Goal: Task Accomplishment & Management: Use online tool/utility

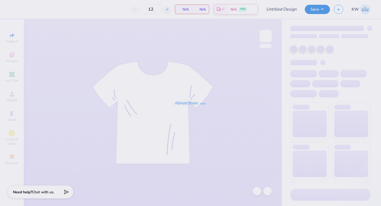
type input "Fall Philo Proof"
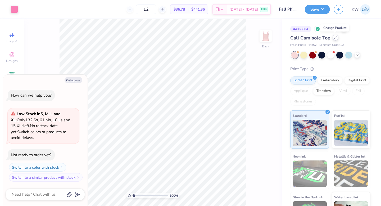
click at [334, 39] on div at bounding box center [336, 38] width 6 height 6
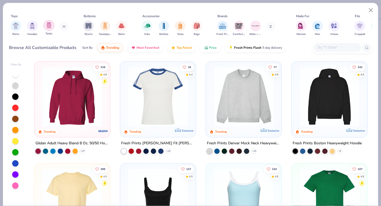
click at [49, 26] on img "filter for Tanks" at bounding box center [49, 25] width 6 height 6
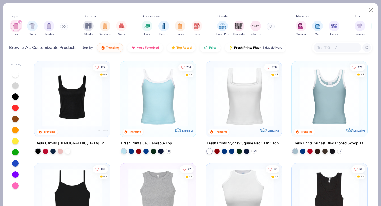
click at [251, 99] on img at bounding box center [243, 97] width 65 height 60
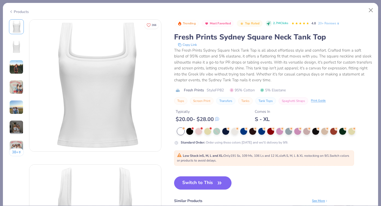
click at [15, 71] on img at bounding box center [16, 67] width 14 height 14
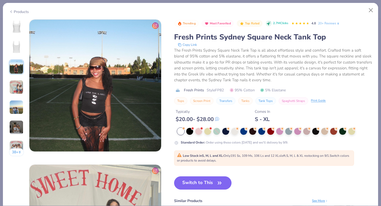
click at [18, 89] on img at bounding box center [16, 87] width 14 height 14
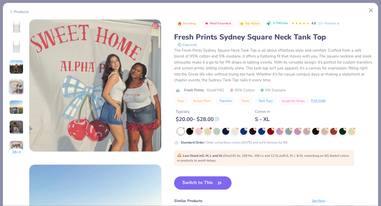
click at [19, 105] on img at bounding box center [16, 107] width 14 height 14
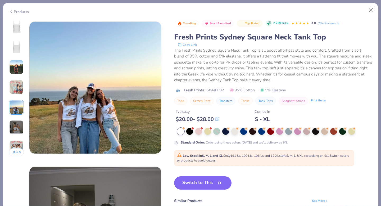
scroll to position [581, 0]
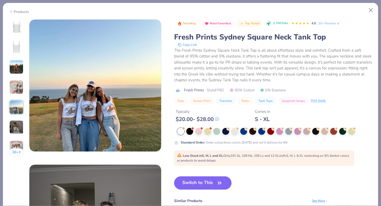
click at [21, 119] on div "38 +" at bounding box center [16, 89] width 15 height 141
click at [22, 125] on img at bounding box center [16, 127] width 14 height 14
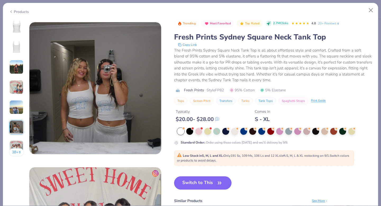
scroll to position [726, 0]
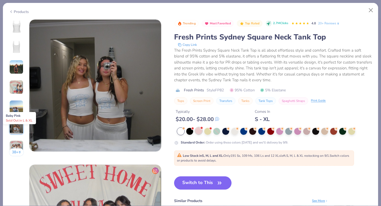
click at [201, 130] on div at bounding box center [198, 130] width 7 height 7
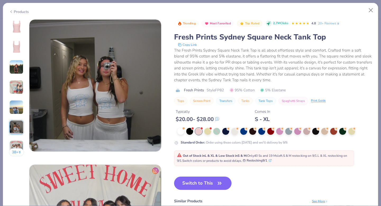
click at [200, 132] on div at bounding box center [198, 131] width 7 height 7
click at [18, 25] on img at bounding box center [16, 26] width 13 height 13
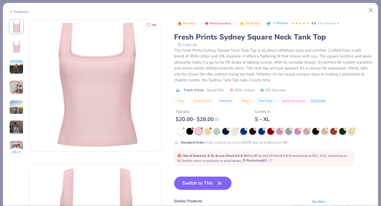
click at [211, 182] on button "Switch to This" at bounding box center [202, 183] width 57 height 13
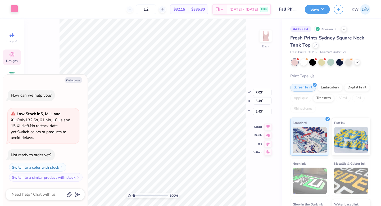
click at [15, 8] on div at bounding box center [14, 8] width 7 height 7
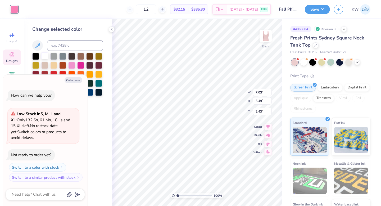
click at [45, 55] on div at bounding box center [44, 55] width 7 height 7
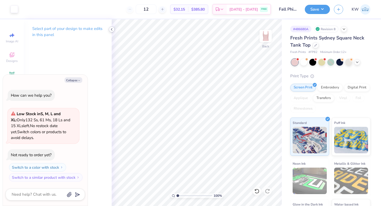
click at [112, 30] on polyline at bounding box center [111, 29] width 1 height 2
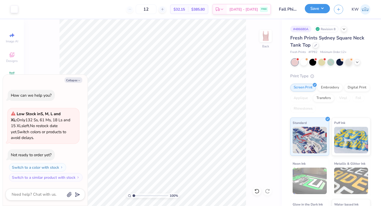
click at [324, 8] on button "Save" at bounding box center [317, 8] width 25 height 9
type textarea "x"
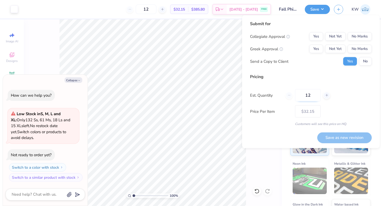
drag, startPoint x: 311, startPoint y: 94, endPoint x: 297, endPoint y: 93, distance: 13.5
click at [297, 94] on input "12" at bounding box center [308, 95] width 26 height 12
type input "13"
type input "– –"
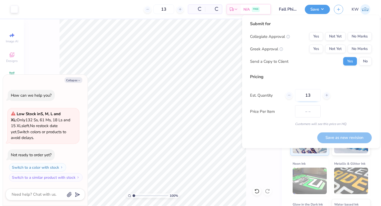
type input "1"
type input "$31.37"
type input "1"
type input "120"
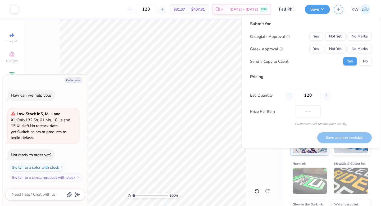
type input "$19.41"
type input "120"
click at [354, 37] on button "No Marks" at bounding box center [360, 36] width 24 height 8
click at [341, 47] on button "Not Yet" at bounding box center [336, 49] width 20 height 8
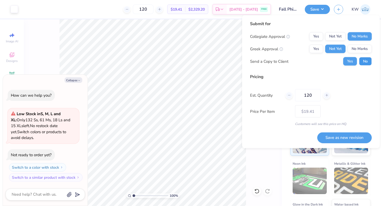
click at [363, 59] on button "No" at bounding box center [365, 61] width 13 height 8
type textarea "x"
click at [353, 138] on button "Save as new revision" at bounding box center [345, 137] width 55 height 11
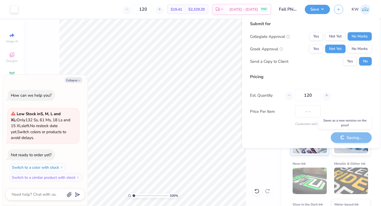
type input "$19.41"
type textarea "x"
type input "$23.02"
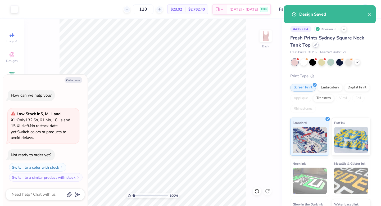
click at [316, 45] on icon at bounding box center [316, 44] width 3 height 3
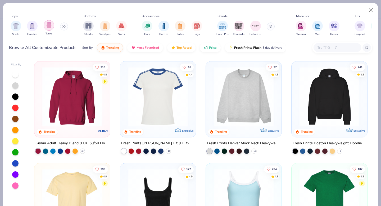
click at [49, 27] on img "filter for Tanks" at bounding box center [49, 25] width 6 height 6
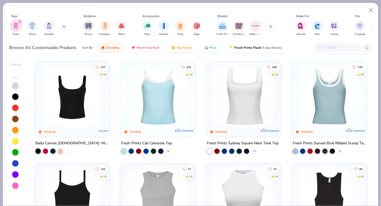
click at [169, 149] on icon at bounding box center [168, 151] width 4 height 4
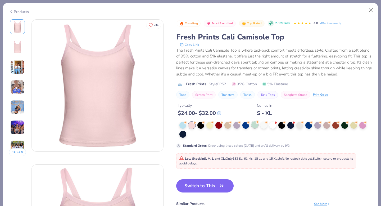
click at [252, 126] on div at bounding box center [255, 124] width 7 height 7
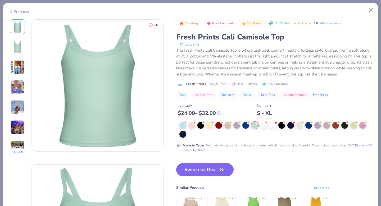
click at [214, 171] on button "Switch to This" at bounding box center [204, 169] width 57 height 13
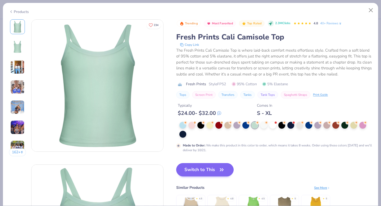
scroll to position [22, 0]
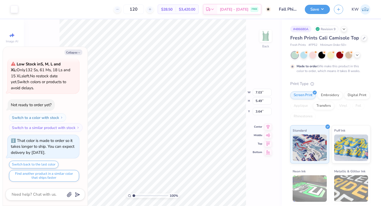
type textarea "x"
type input "7.81"
type input "6.10"
type input "3.03"
type textarea "x"
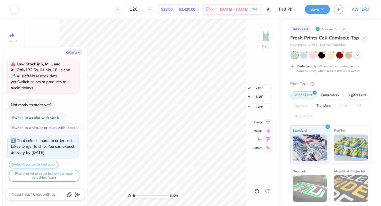
type input "2.28"
click at [268, 120] on icon at bounding box center [268, 122] width 3 height 5
click at [269, 130] on icon at bounding box center [268, 130] width 5 height 3
type textarea "x"
type input "3.95"
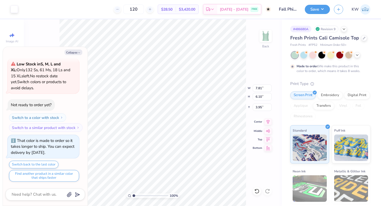
click at [267, 121] on icon at bounding box center [268, 122] width 7 height 6
type textarea "x"
type input "2.71"
click at [357, 55] on icon at bounding box center [357, 54] width 4 height 4
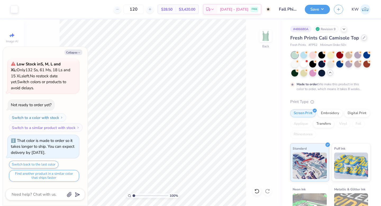
click at [363, 38] on icon at bounding box center [364, 37] width 3 height 3
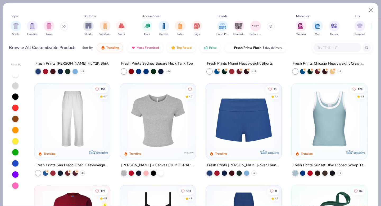
scroll to position [278, 0]
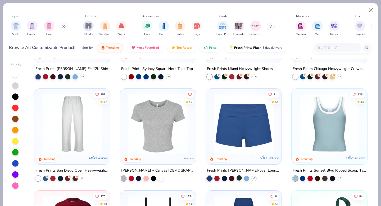
click at [241, 179] on div at bounding box center [239, 177] width 5 height 5
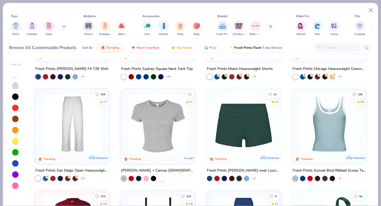
scroll to position [269, 0]
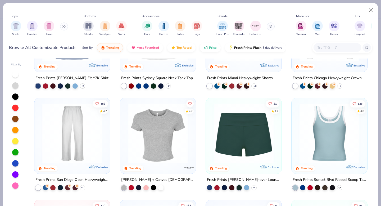
click at [341, 189] on icon at bounding box center [340, 188] width 4 height 4
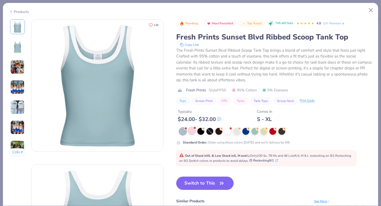
click at [195, 131] on div at bounding box center [192, 130] width 7 height 7
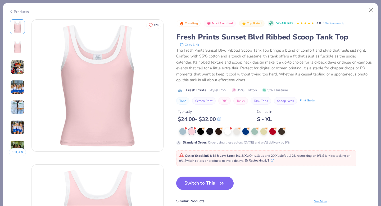
click at [21, 71] on img at bounding box center [17, 67] width 14 height 14
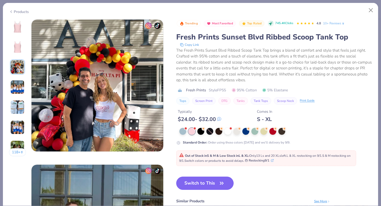
click at [21, 83] on img at bounding box center [17, 87] width 14 height 14
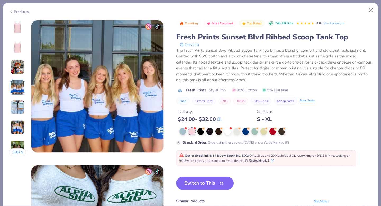
scroll to position [435, 0]
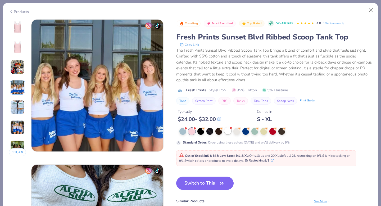
click at [228, 131] on div at bounding box center [228, 130] width 7 height 7
click at [238, 133] on div at bounding box center [237, 130] width 7 height 7
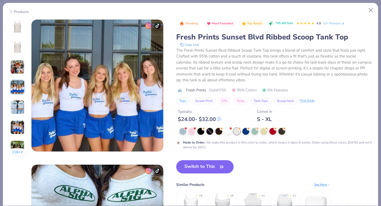
click at [17, 40] on div at bounding box center [17, 46] width 15 height 15
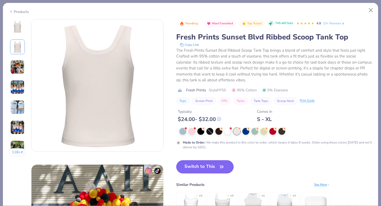
click at [17, 24] on img at bounding box center [17, 26] width 13 height 13
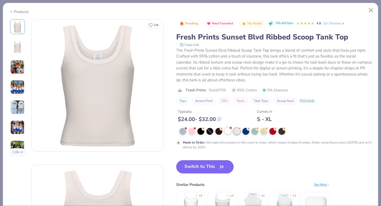
click at [232, 132] on div at bounding box center [228, 130] width 7 height 7
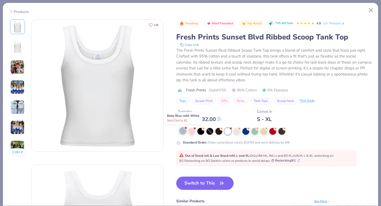
click at [184, 131] on div at bounding box center [183, 130] width 7 height 7
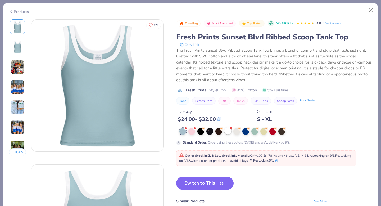
click at [229, 132] on div at bounding box center [228, 130] width 7 height 7
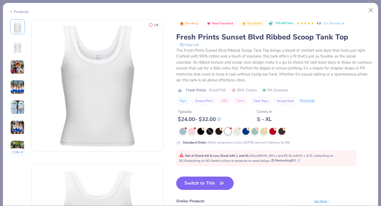
click at [222, 182] on icon "button" at bounding box center [221, 183] width 7 height 7
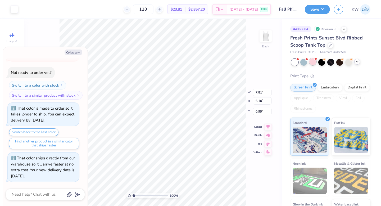
click at [312, 64] on div at bounding box center [313, 61] width 7 height 7
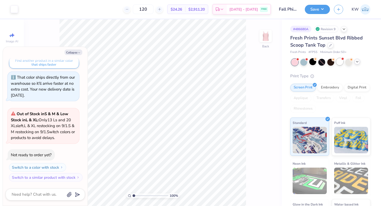
click at [340, 61] on div at bounding box center [340, 61] width 7 height 7
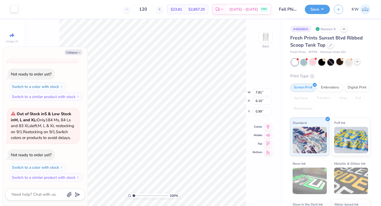
click at [18, 10] on div at bounding box center [14, 8] width 7 height 7
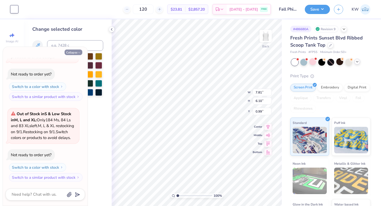
click at [81, 51] on button "Collapse" at bounding box center [74, 53] width 18 height 6
type textarea "x"
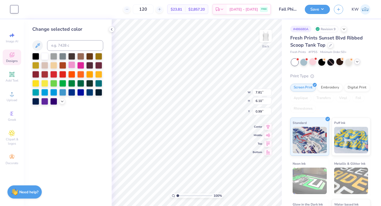
click at [72, 68] on div at bounding box center [71, 64] width 7 height 7
click at [81, 85] on div at bounding box center [80, 82] width 7 height 7
click at [72, 66] on div at bounding box center [71, 64] width 7 height 7
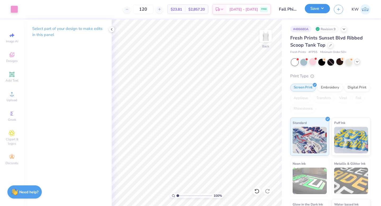
click at [324, 8] on button "Save" at bounding box center [317, 8] width 25 height 9
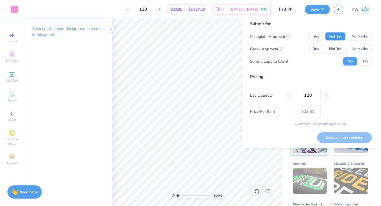
click at [340, 40] on button "Not Yet" at bounding box center [336, 36] width 20 height 8
click at [359, 37] on button "No Marks" at bounding box center [360, 36] width 24 height 8
click at [339, 50] on button "Not Yet" at bounding box center [336, 49] width 20 height 8
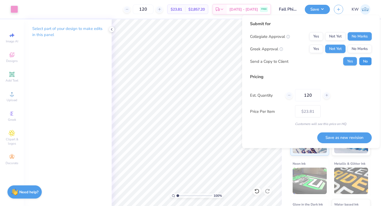
click at [365, 61] on button "No" at bounding box center [365, 61] width 13 height 8
click at [348, 136] on button "Save as new revision" at bounding box center [345, 137] width 55 height 11
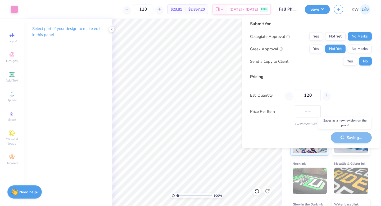
type input "$23.81"
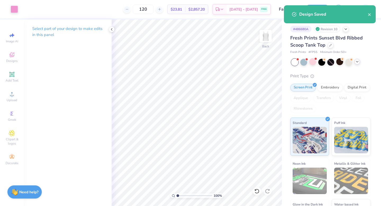
click at [373, 15] on div "Design Saved" at bounding box center [330, 14] width 92 height 18
click at [368, 15] on icon "close" at bounding box center [370, 14] width 4 height 4
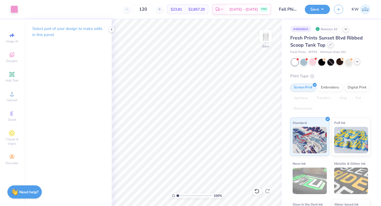
click at [331, 44] on icon at bounding box center [331, 44] width 3 height 3
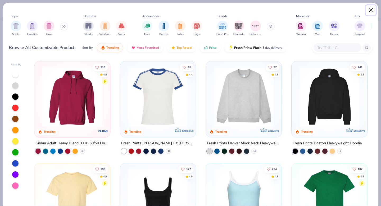
click at [369, 13] on button "Close" at bounding box center [371, 10] width 10 height 10
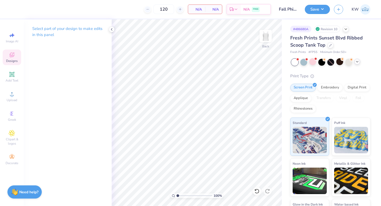
click at [10, 60] on span "Designs" at bounding box center [12, 61] width 12 height 4
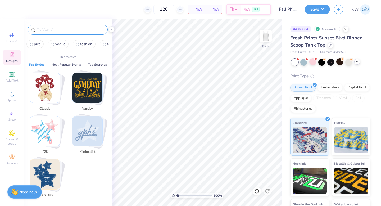
click at [72, 31] on input "text" at bounding box center [71, 29] width 68 height 5
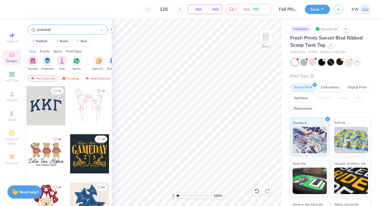
type input "pickleball"
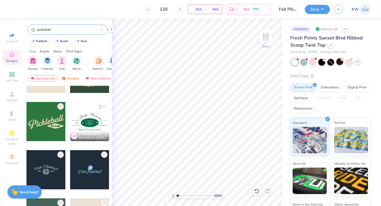
scroll to position [33, 0]
click at [70, 176] on div at bounding box center [50, 169] width 39 height 39
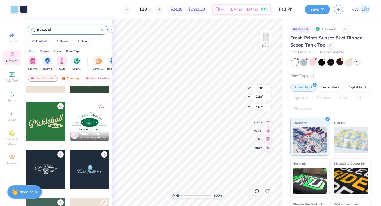
type input "6.30"
type input "2.28"
type input "4.87"
type input "7.21"
type input "2.61"
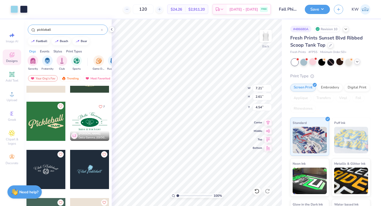
type input "2.38"
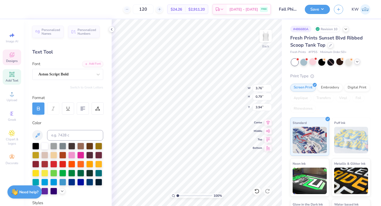
type textarea "inkleball"
click at [13, 10] on div at bounding box center [14, 8] width 7 height 7
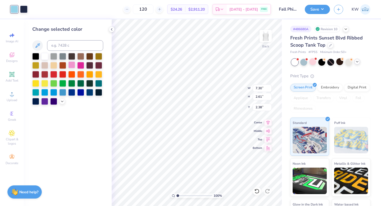
click at [72, 66] on div at bounding box center [71, 64] width 7 height 7
click at [26, 10] on div at bounding box center [23, 8] width 7 height 7
click at [82, 83] on div at bounding box center [80, 82] width 7 height 7
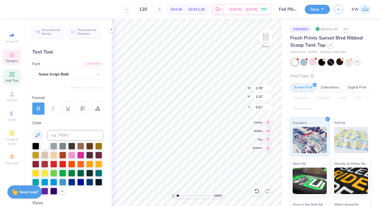
type input "5.51"
type textarea "z"
type textarea "Z"
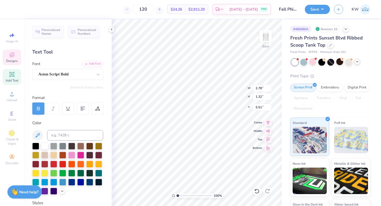
type textarea "z"
type textarea "zeta tau alpha"
click at [99, 75] on icon at bounding box center [98, 74] width 5 height 5
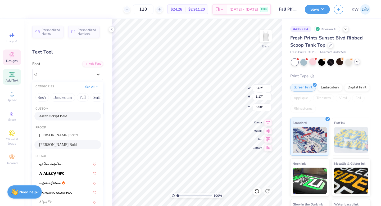
click at [80, 142] on div "[PERSON_NAME] Bold" at bounding box center [67, 144] width 67 height 9
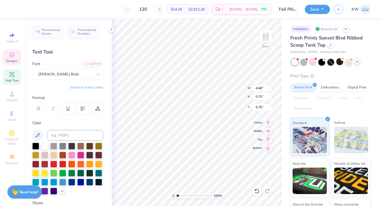
type input "4.68"
type input "0.75"
type input "5.79"
click at [97, 73] on icon at bounding box center [98, 74] width 5 height 5
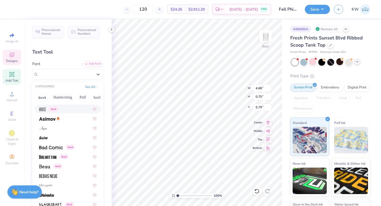
scroll to position [236, 0]
click at [68, 117] on div at bounding box center [67, 118] width 57 height 6
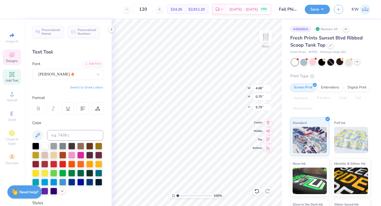
type input "5.19"
type input "0.80"
type input "5.77"
type textarea "ZTA"
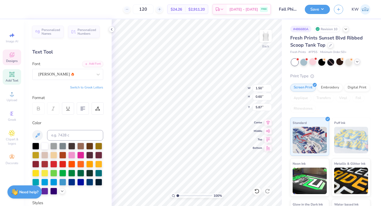
type input "2.72"
click at [97, 71] on div at bounding box center [99, 75] width 10 height 10
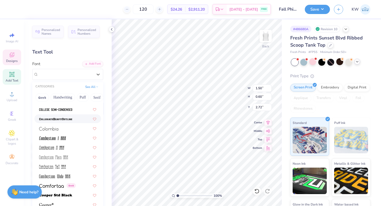
scroll to position [744, 0]
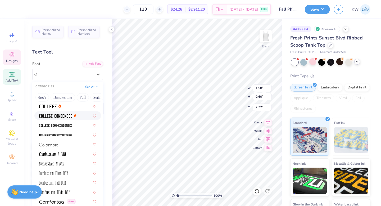
click at [79, 114] on div at bounding box center [67, 116] width 57 height 6
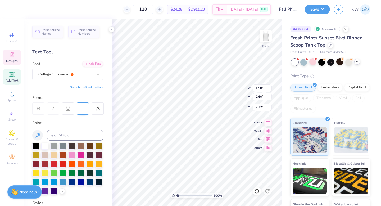
type input "1.15"
type input "0.58"
type input "2.73"
click at [99, 74] on icon at bounding box center [98, 75] width 3 height 2
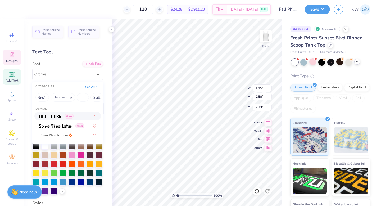
scroll to position [0, 0]
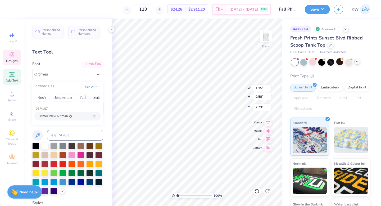
click at [77, 118] on div "Times New Roman" at bounding box center [67, 116] width 57 height 6
type input "times"
type input "1.55"
type input "0.60"
type input "2.68"
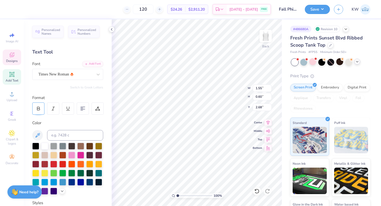
click at [44, 107] on div at bounding box center [38, 109] width 12 height 12
type input "1.66"
type input "0.59"
type input "2.69"
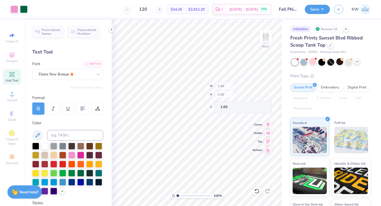
type input "2.69"
type input "2.68"
type input "1.35"
type input "0.48"
type input "2.82"
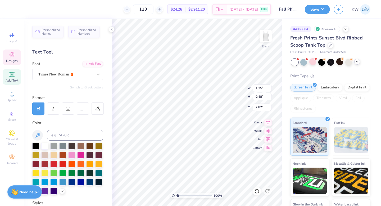
type input "2.84"
type input "5.32"
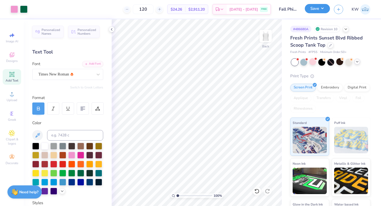
click at [323, 8] on button "Save" at bounding box center [317, 8] width 25 height 9
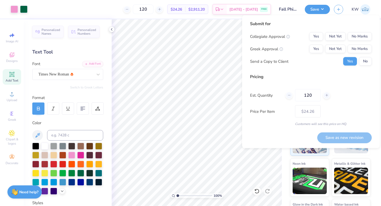
click at [363, 31] on div "Submit for Collegiate Approval Yes Not Yet No Marks Greek Approval Yes Not Yet …" at bounding box center [311, 45] width 122 height 49
click at [361, 35] on button "No Marks" at bounding box center [360, 36] width 24 height 8
click at [341, 47] on button "Not Yet" at bounding box center [336, 49] width 20 height 8
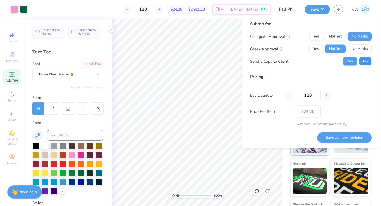
click at [367, 65] on button "No" at bounding box center [365, 61] width 13 height 8
click at [355, 136] on button "Save as new revision" at bounding box center [345, 137] width 55 height 11
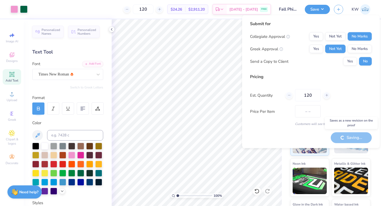
type input "$24.26"
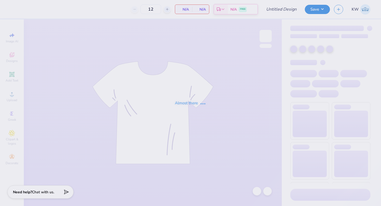
type input "Fall Philo Proof"
type input "120"
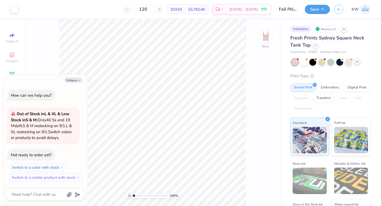
click at [360, 62] on div at bounding box center [358, 62] width 6 height 6
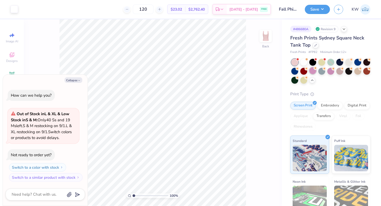
click at [310, 70] on div at bounding box center [313, 70] width 7 height 7
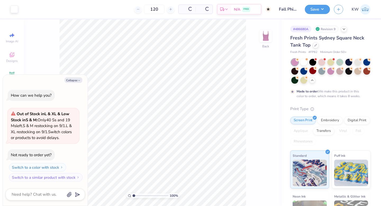
scroll to position [22, 0]
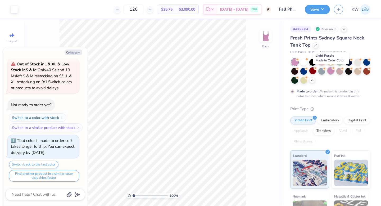
click at [330, 72] on div at bounding box center [331, 70] width 7 height 7
click at [361, 61] on div at bounding box center [358, 61] width 7 height 7
click at [330, 75] on div at bounding box center [331, 71] width 79 height 25
click at [330, 72] on div at bounding box center [331, 70] width 7 height 7
click at [325, 11] on button "Save" at bounding box center [317, 8] width 25 height 9
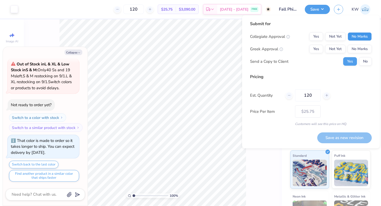
click at [363, 37] on button "No Marks" at bounding box center [360, 36] width 24 height 8
click at [366, 52] on button "No Marks" at bounding box center [360, 49] width 24 height 8
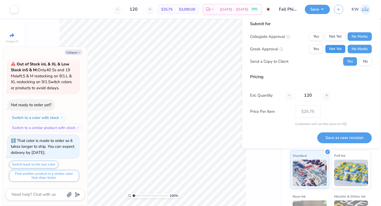
click at [346, 50] on button "Not Yet" at bounding box center [336, 49] width 20 height 8
click at [365, 63] on button "No" at bounding box center [365, 61] width 13 height 8
type textarea "x"
click at [360, 135] on button "Save as new revision" at bounding box center [345, 137] width 55 height 11
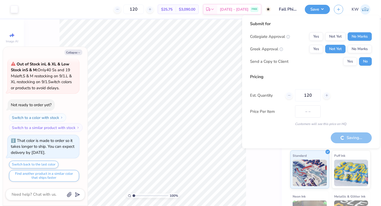
type input "$25.75"
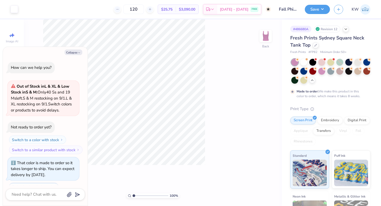
scroll to position [22, 0]
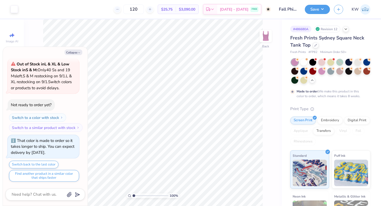
type textarea "x"
